Goal: Information Seeking & Learning: Learn about a topic

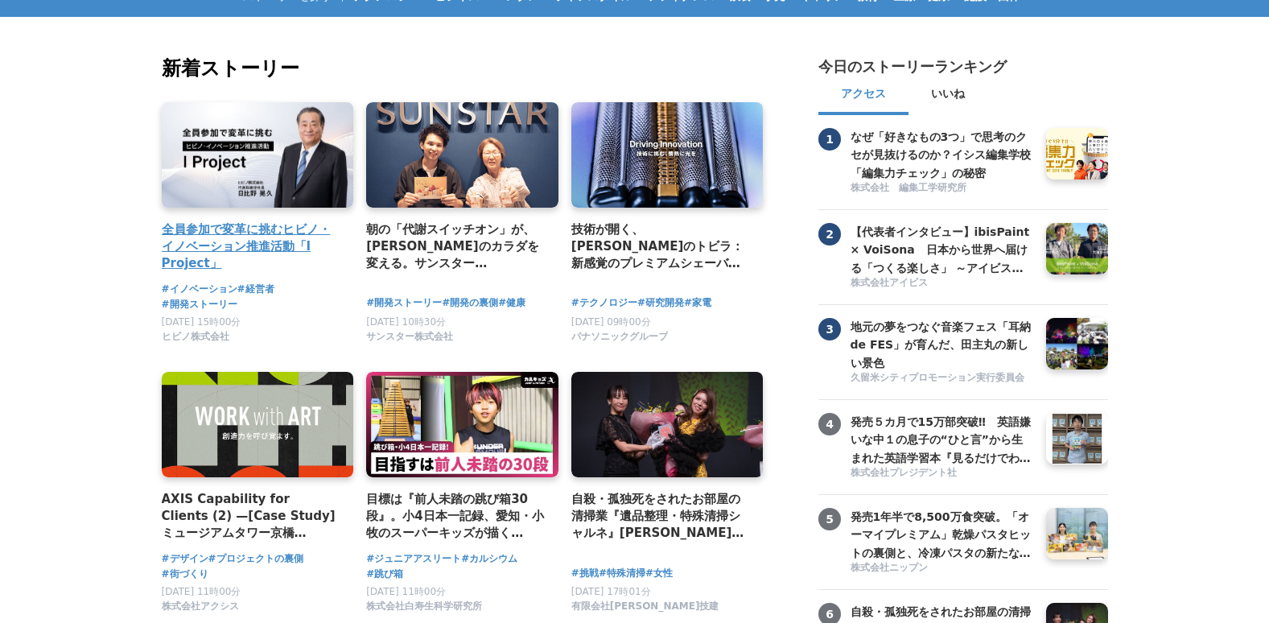
scroll to position [161, 0]
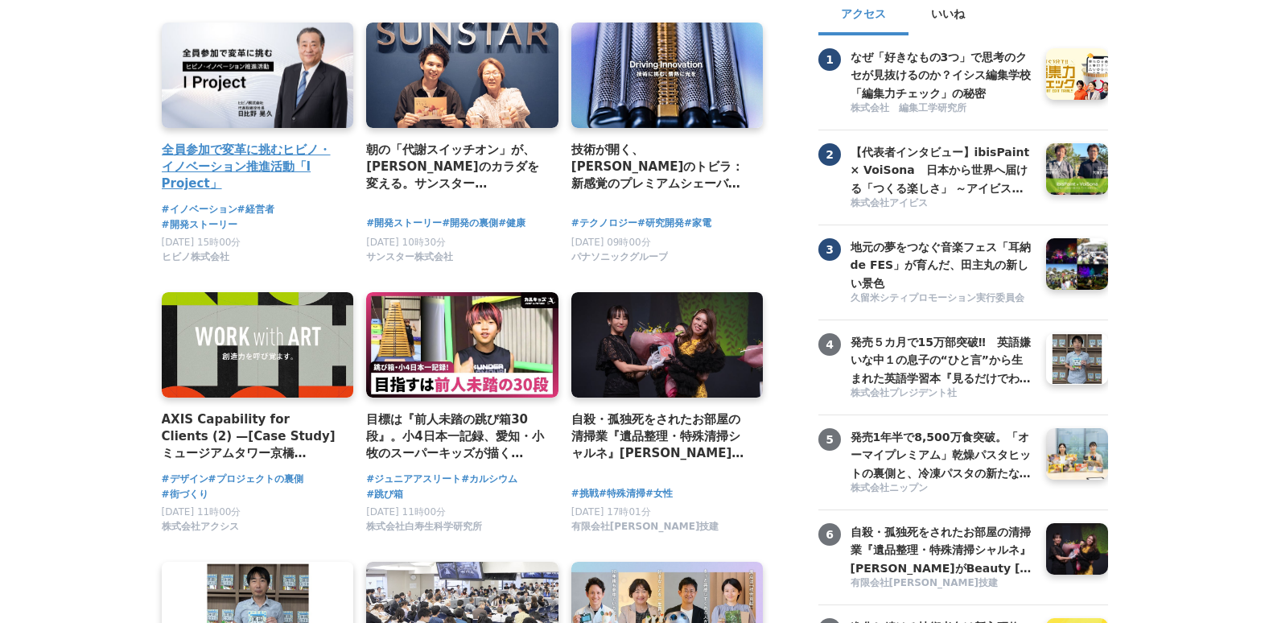
click at [227, 155] on h4 "全員参加で変革に挑むヒビノ・イノベーション推進活動「I Project」" at bounding box center [251, 167] width 179 height 52
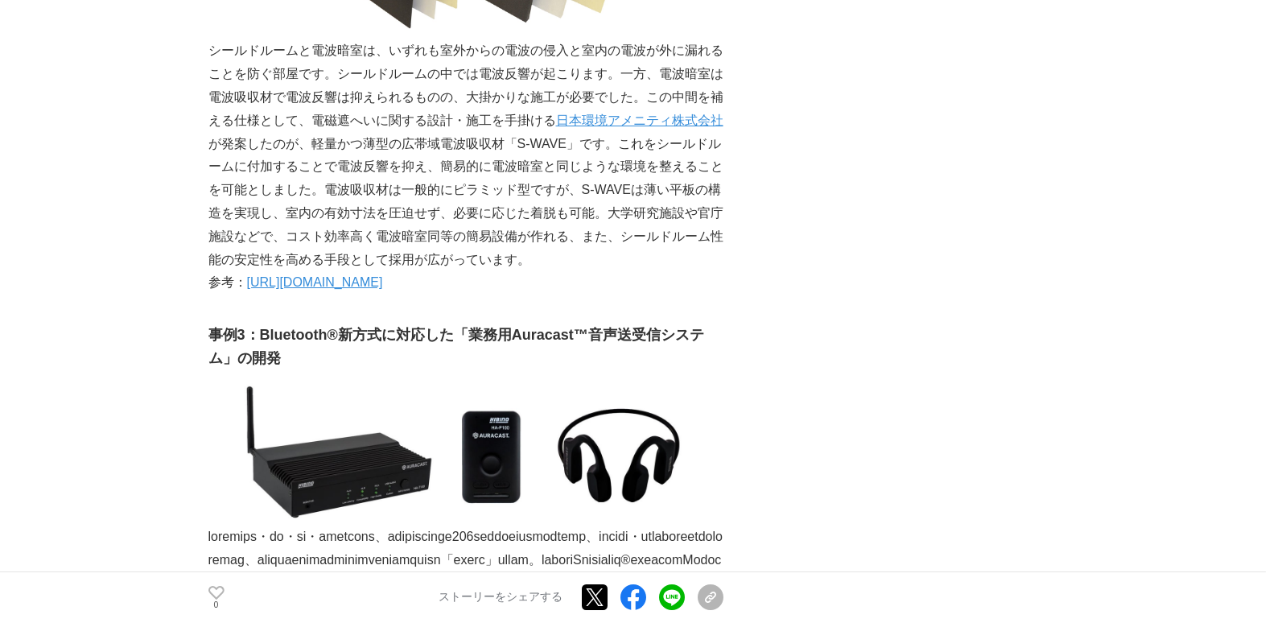
scroll to position [3541, 0]
